Goal: Use online tool/utility: Utilize a website feature to perform a specific function

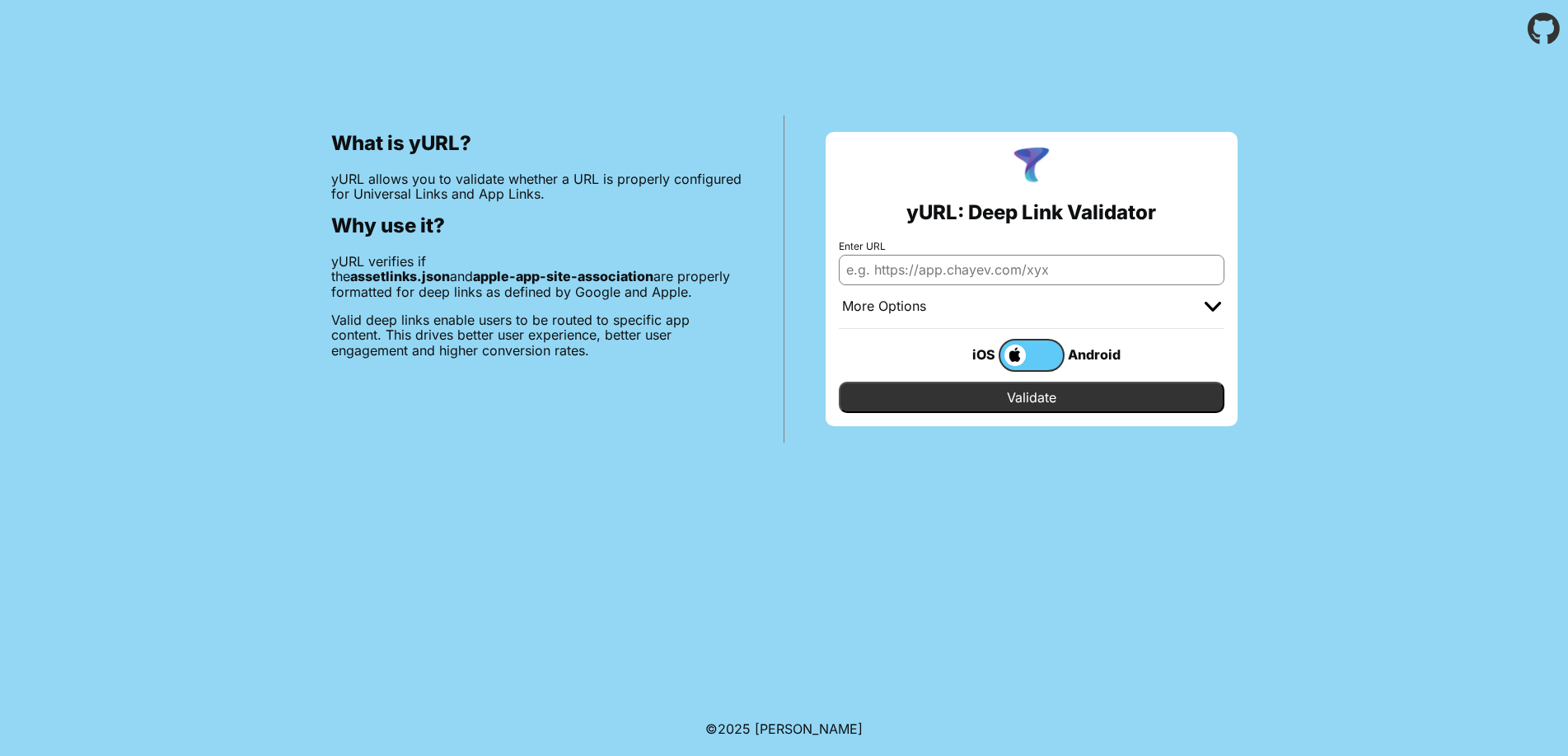
click at [915, 254] on input "Enter URL" at bounding box center [1031, 269] width 385 height 30
paste input "[DOMAIN_NAME]"
type input "[DOMAIN_NAME]"
click at [1069, 381] on input "Validate" at bounding box center [1031, 397] width 385 height 32
click at [1218, 302] on img at bounding box center [1213, 307] width 17 height 10
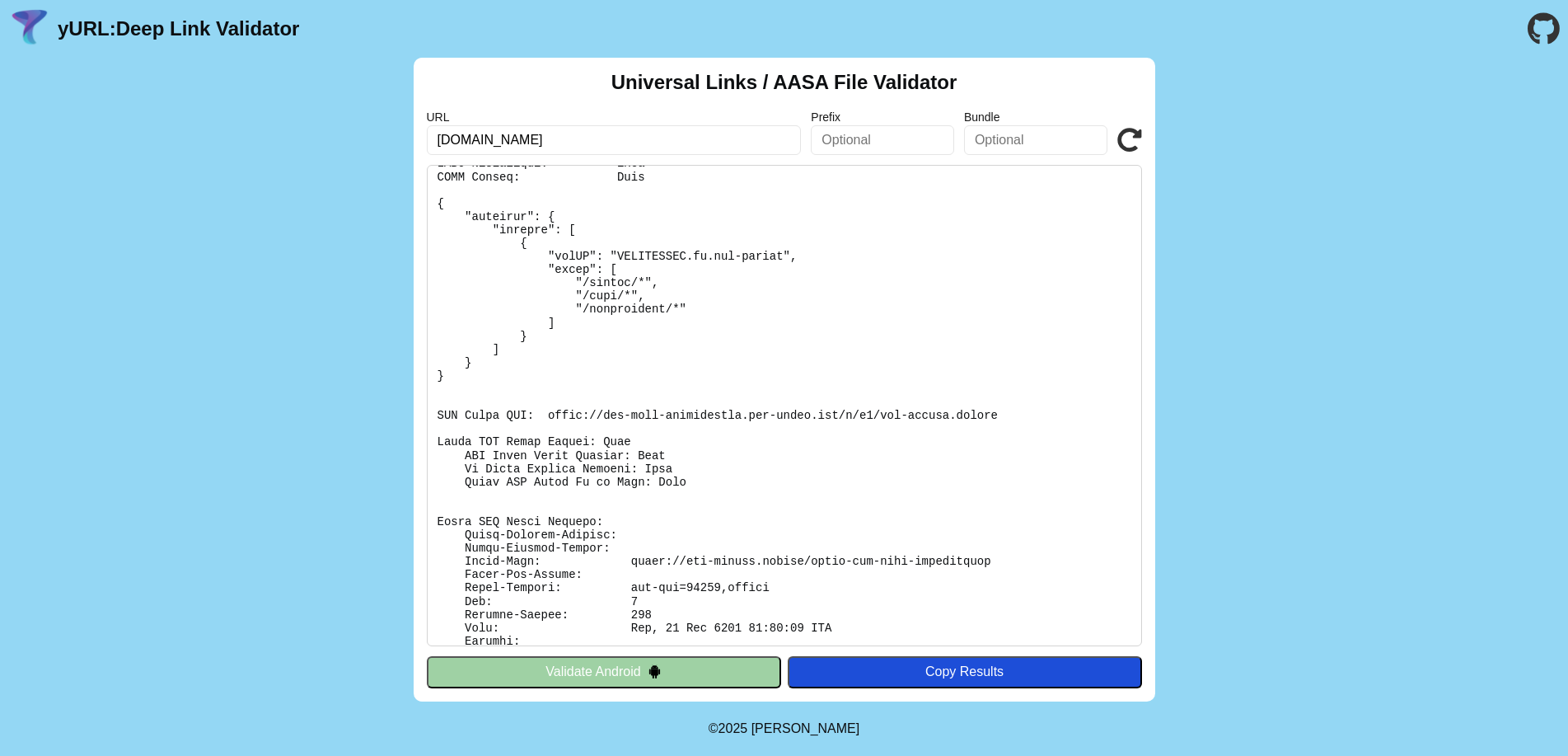
scroll to position [93, 0]
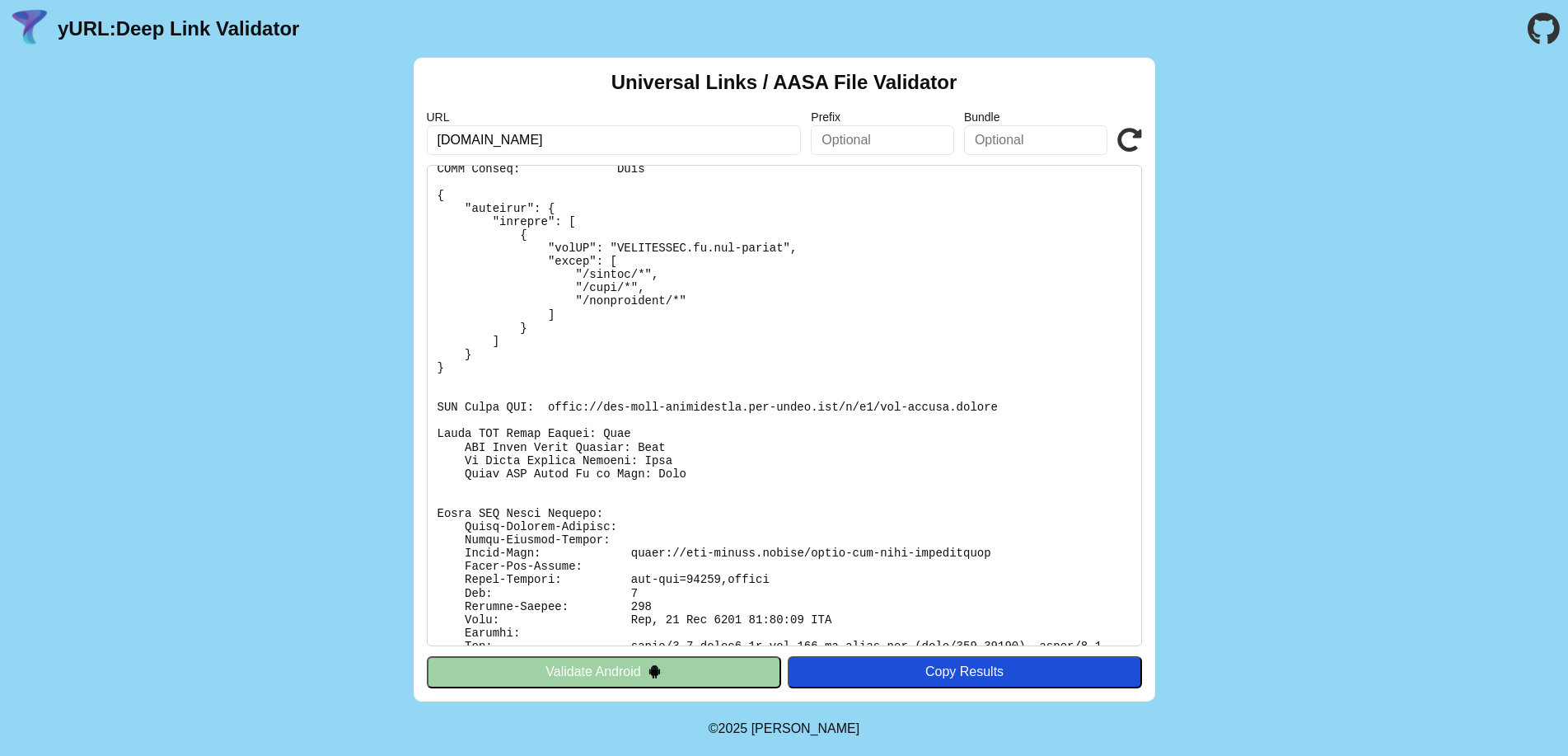
click at [558, 404] on pre at bounding box center [784, 405] width 716 height 481
drag, startPoint x: 558, startPoint y: 404, endPoint x: 977, endPoint y: 405, distance: 419.0
click at [977, 405] on pre at bounding box center [784, 405] width 716 height 481
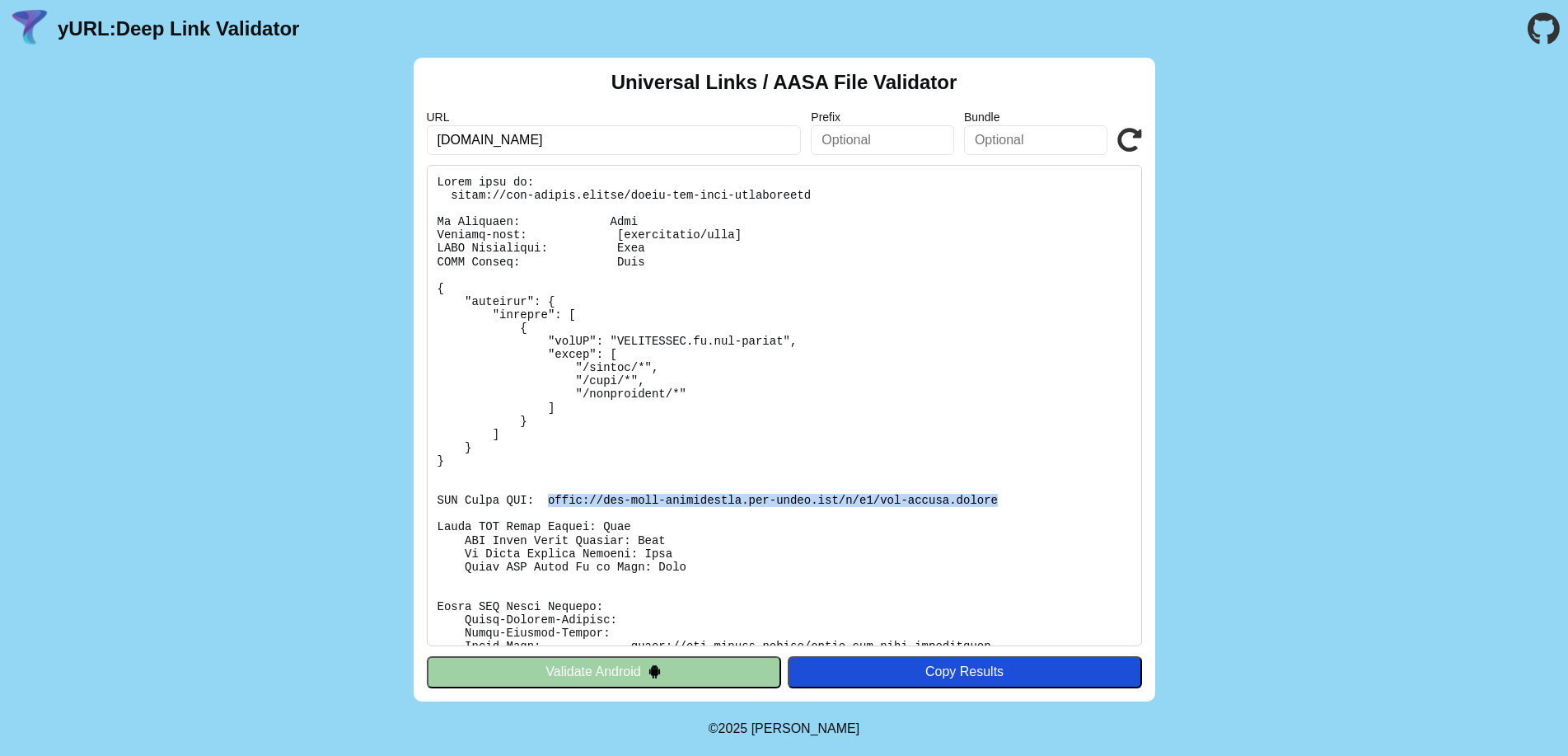
scroll to position [150, 0]
